Goal: Information Seeking & Learning: Learn about a topic

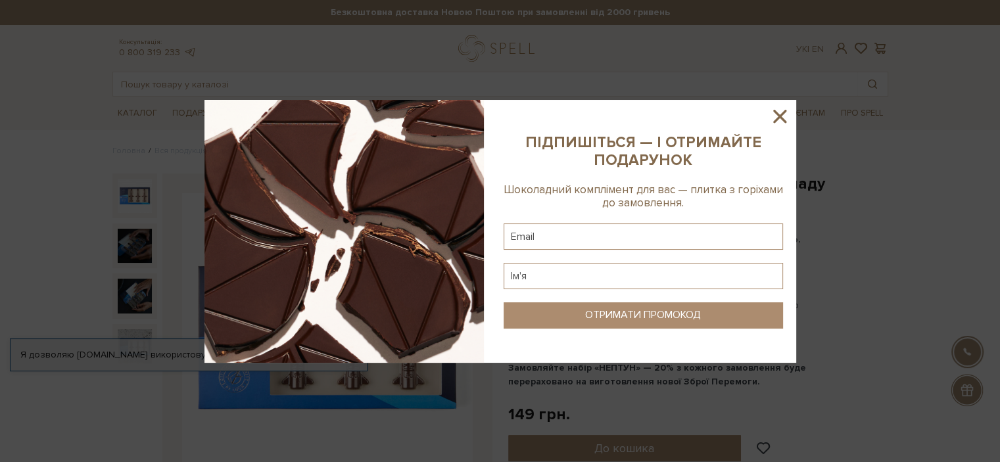
click at [769, 119] on icon at bounding box center [780, 116] width 22 height 22
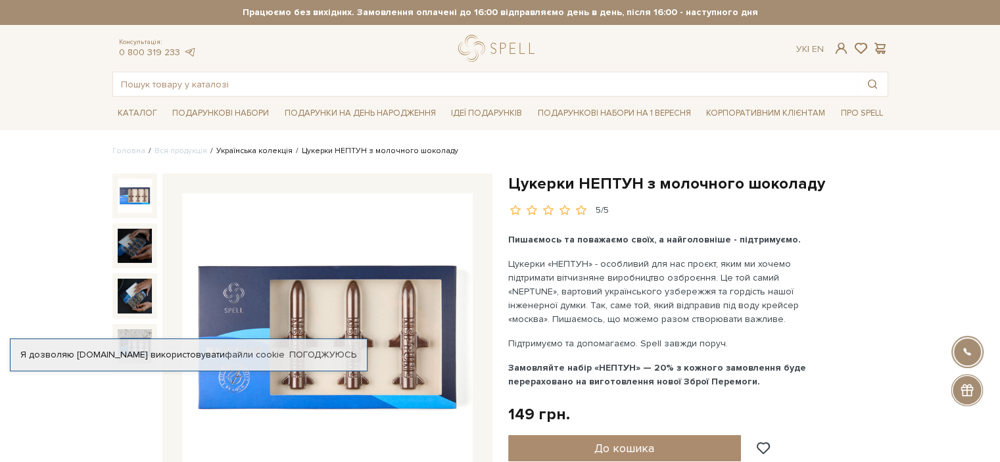
click at [252, 147] on link "Українська колекція" at bounding box center [254, 151] width 76 height 10
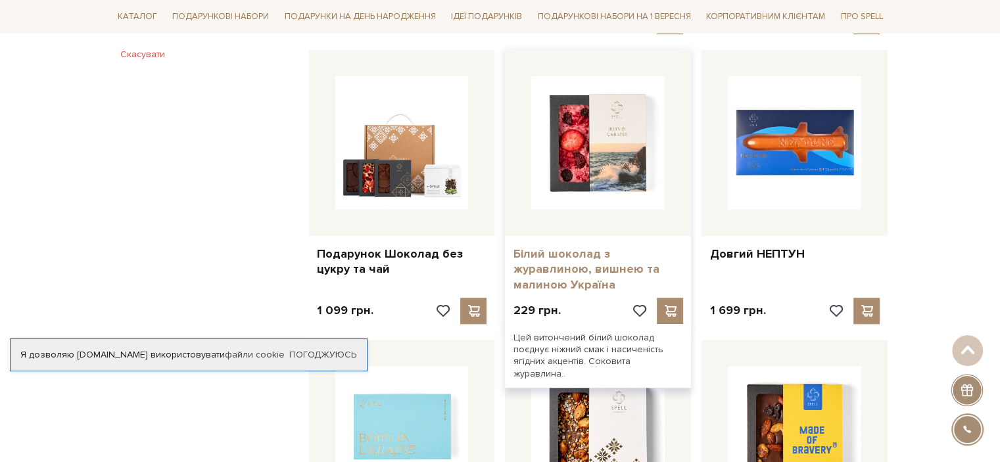
scroll to position [1022, 0]
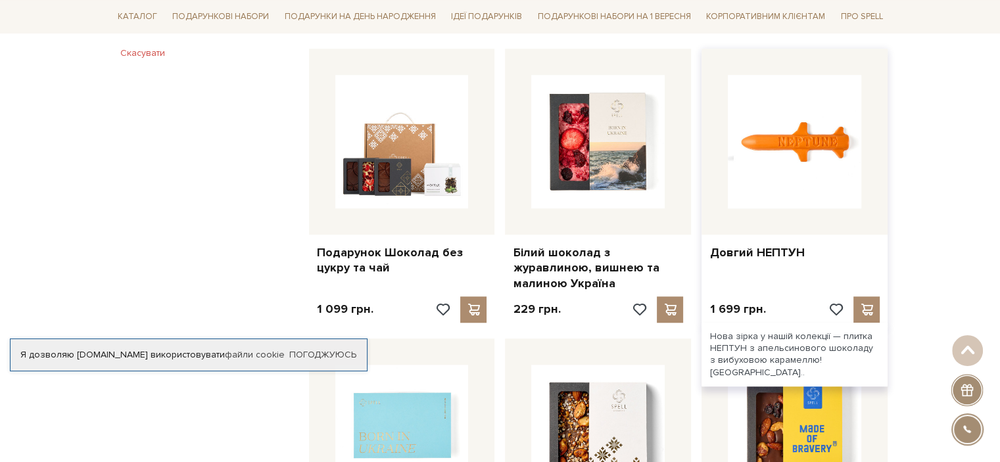
click at [784, 147] on img at bounding box center [794, 141] width 133 height 133
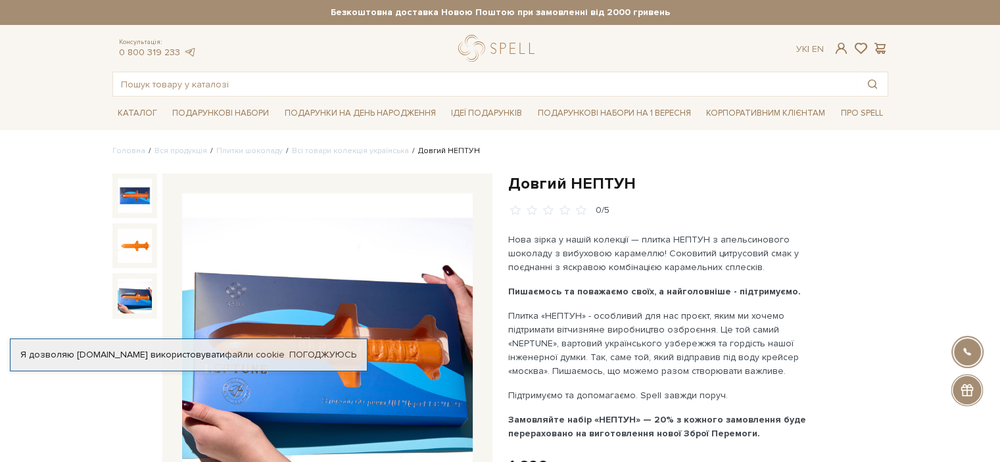
click at [137, 289] on img at bounding box center [135, 296] width 34 height 34
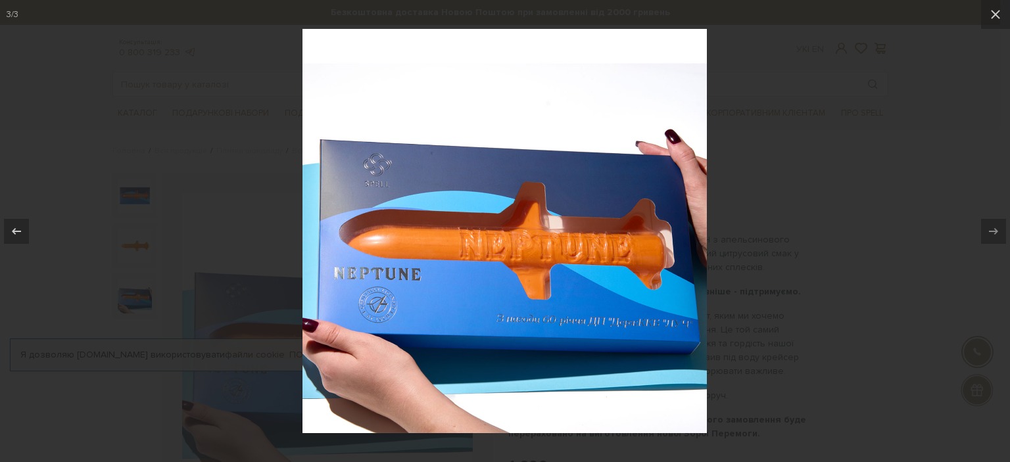
click at [843, 99] on div at bounding box center [505, 231] width 1010 height 462
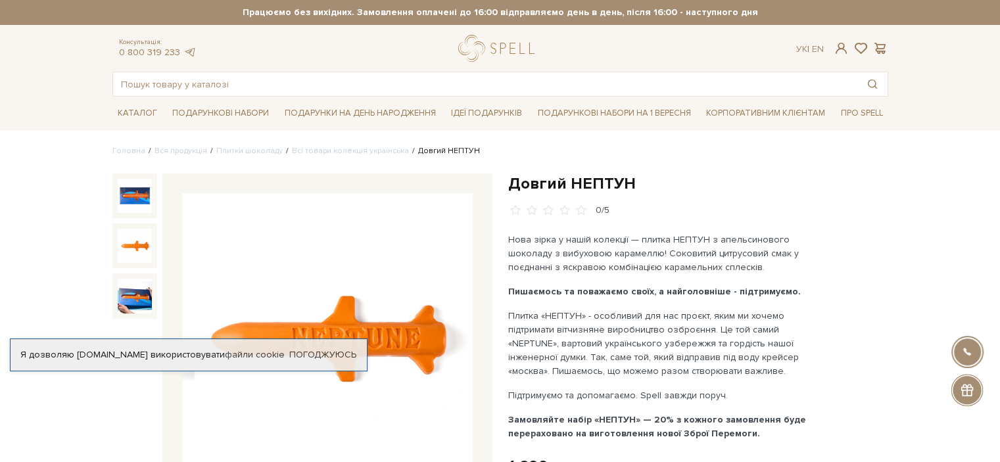
click at [141, 243] on img at bounding box center [135, 246] width 34 height 34
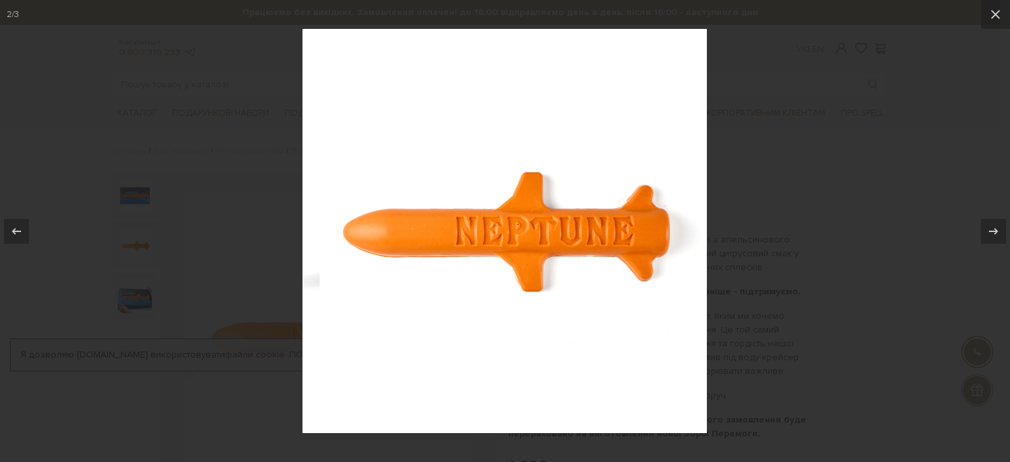
click at [847, 152] on div at bounding box center [505, 231] width 1010 height 462
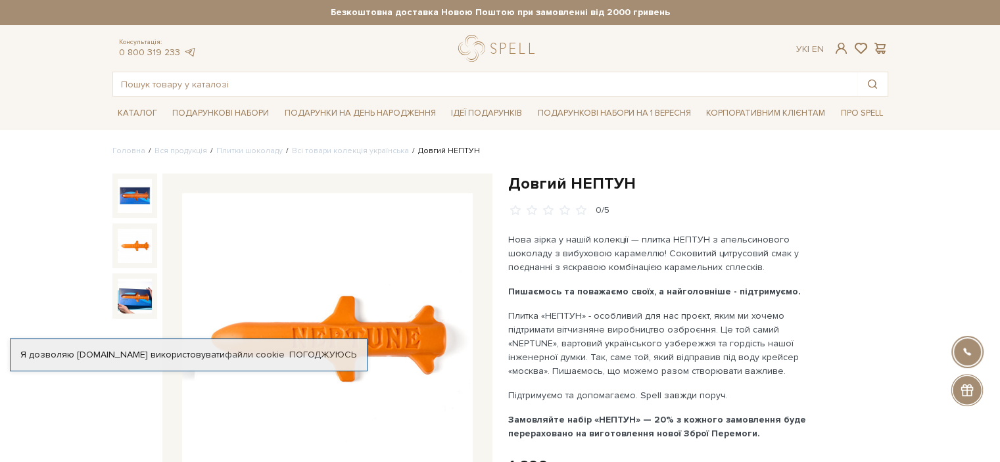
click at [765, 237] on p "Нова зірка у нашій колекції — плитка НЕПТУН з апельсинового шоколаду з вибухово…" at bounding box center [662, 253] width 308 height 41
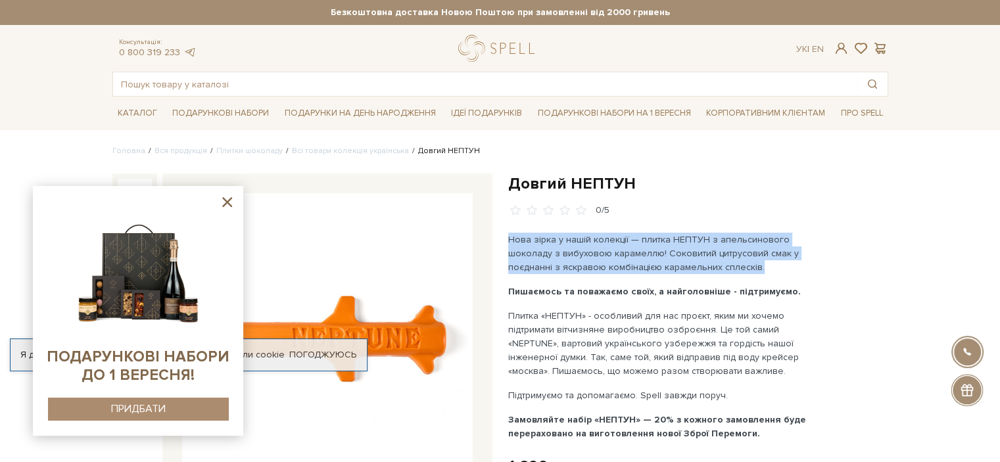
drag, startPoint x: 764, startPoint y: 266, endPoint x: 507, endPoint y: 234, distance: 259.1
copy p "Нова зірка у нашій колекції — плитка НЕПТУН з апельсинового шоколаду з вибухово…"
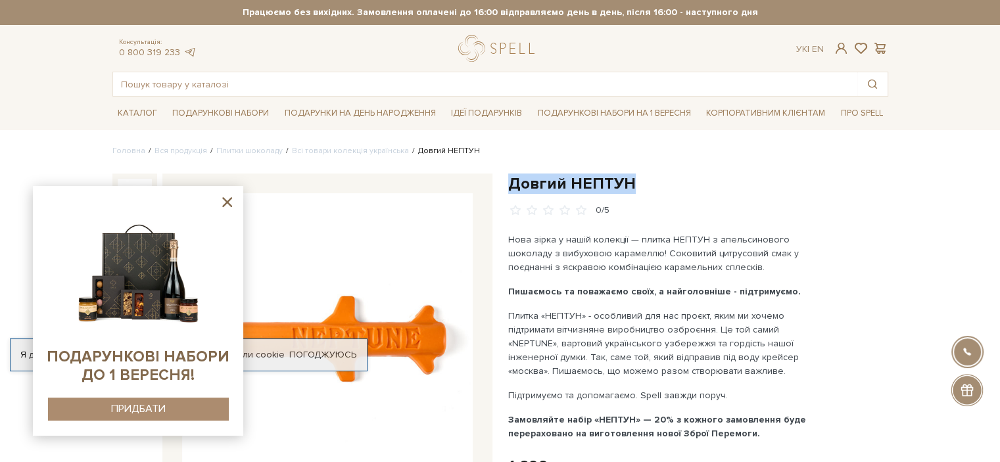
drag, startPoint x: 637, startPoint y: 181, endPoint x: 507, endPoint y: 181, distance: 130.2
copy h1 "Довгий НЕПТУН"
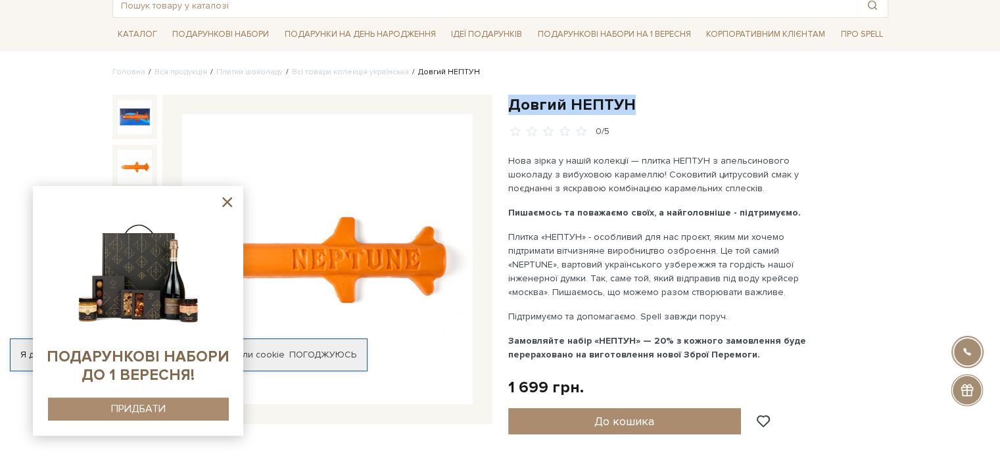
scroll to position [267, 0]
